Goal: Find specific page/section

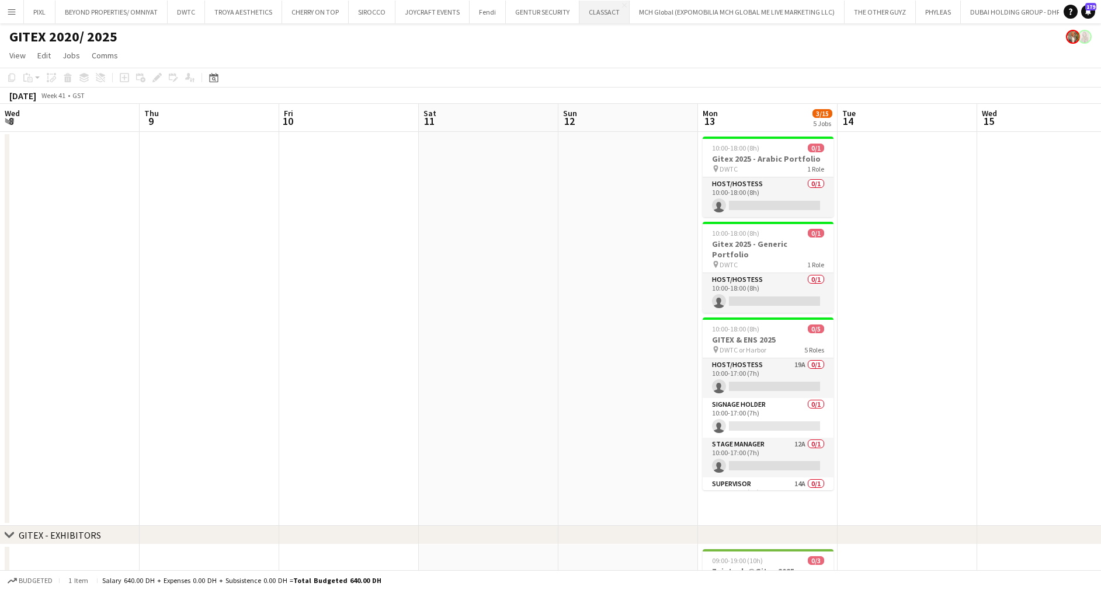
scroll to position [0, 402]
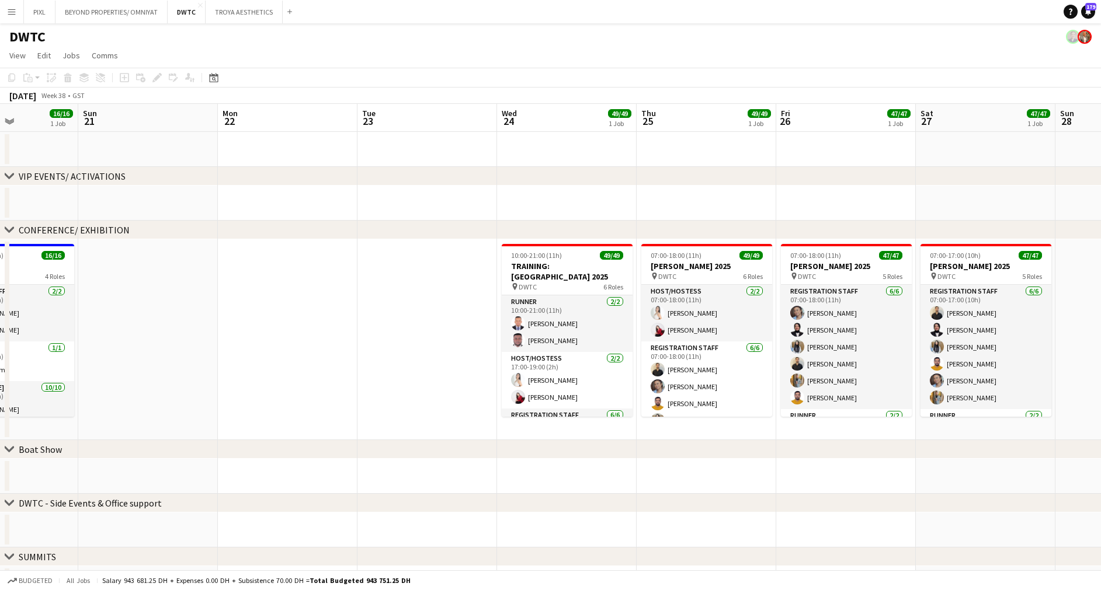
scroll to position [0, 347]
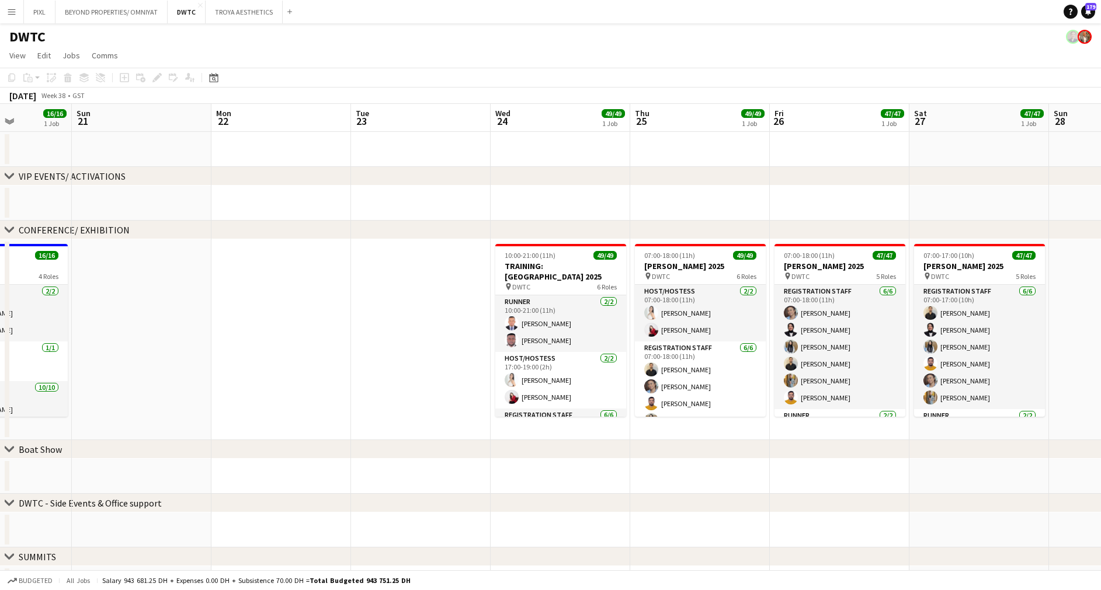
click at [555, 305] on app-calendar-viewport "Thu 18 16/16 1 Job Fri 19 16/16 1 Job Sat 20 16/16 1 Job Sun 21 Mon 22 Tue 23 W…" at bounding box center [550, 433] width 1101 height 659
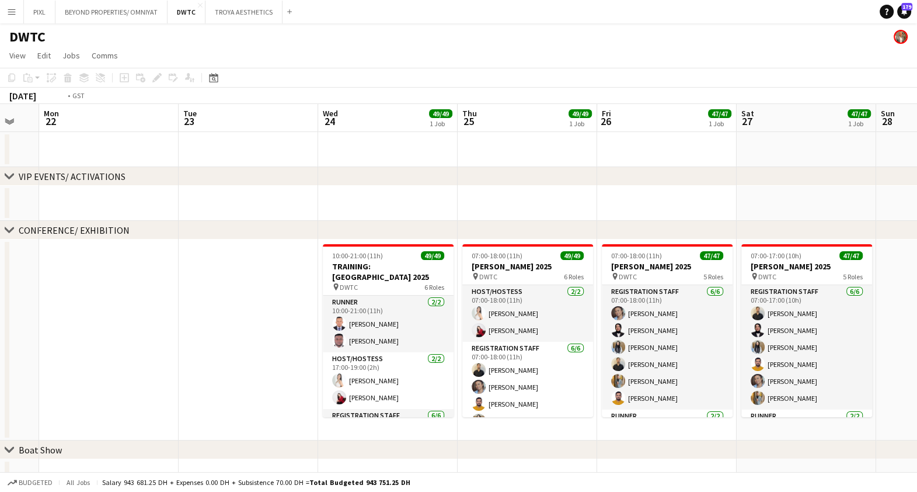
scroll to position [0, 420]
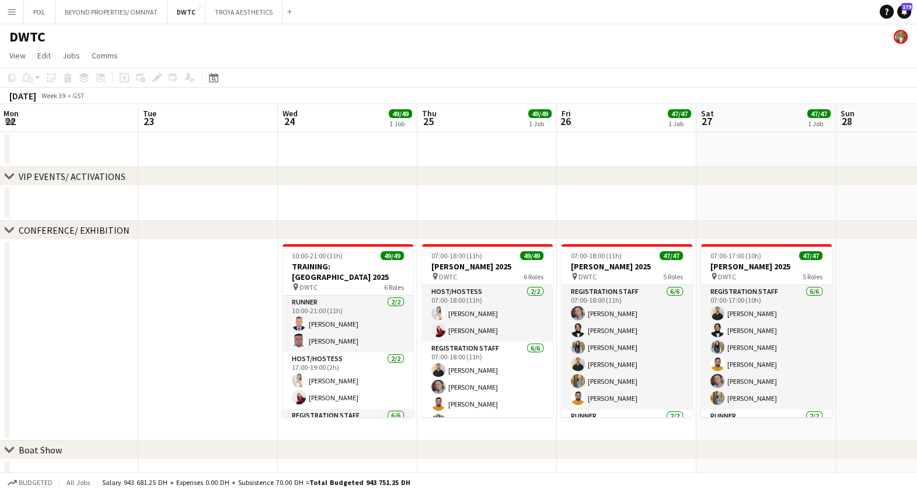
drag, startPoint x: 461, startPoint y: 267, endPoint x: 248, endPoint y: 272, distance: 212.6
click at [248, 272] on app-calendar-viewport "Fri 19 16/16 1 Job Sat 20 16/16 1 Job Sun 21 Mon 22 Tue 23 Wed 24 49/49 1 Job T…" at bounding box center [458, 433] width 917 height 659
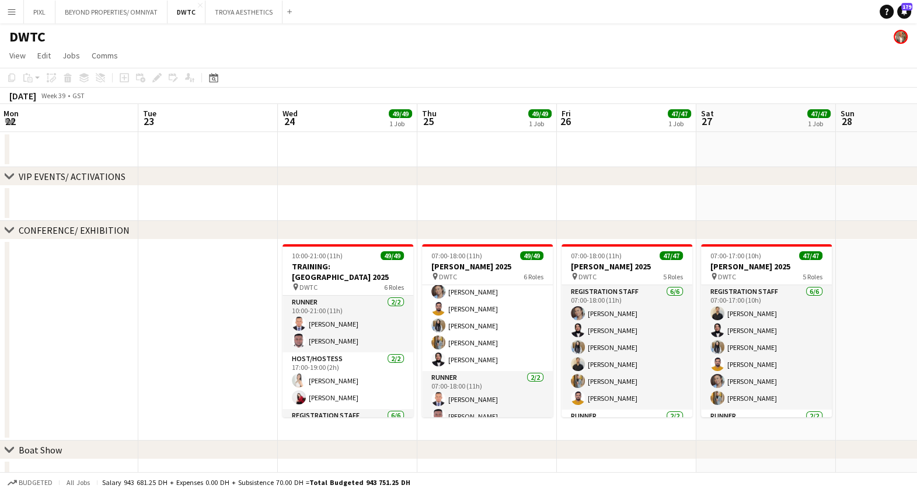
scroll to position [0, 0]
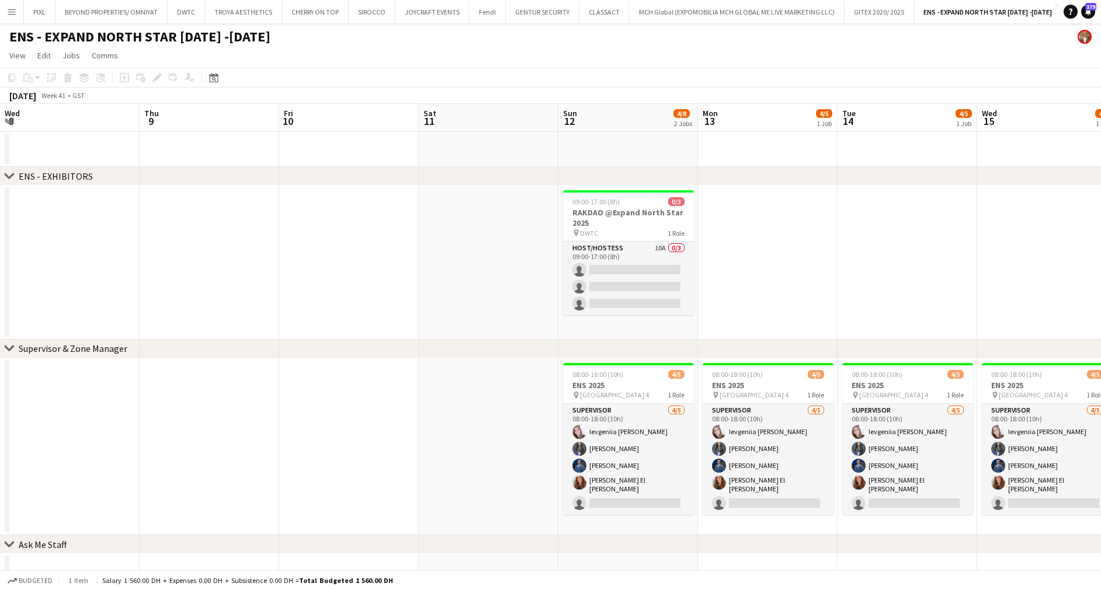
scroll to position [0, 431]
